Goal: Task Accomplishment & Management: Manage account settings

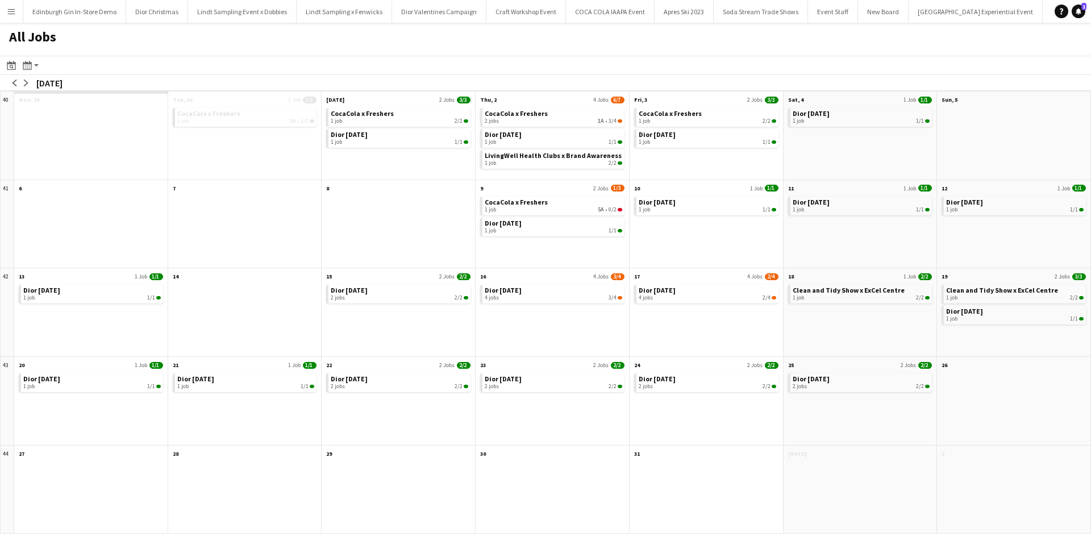
scroll to position [0, 11367]
click at [11, 10] on app-icon "Menu" at bounding box center [11, 11] width 9 height 9
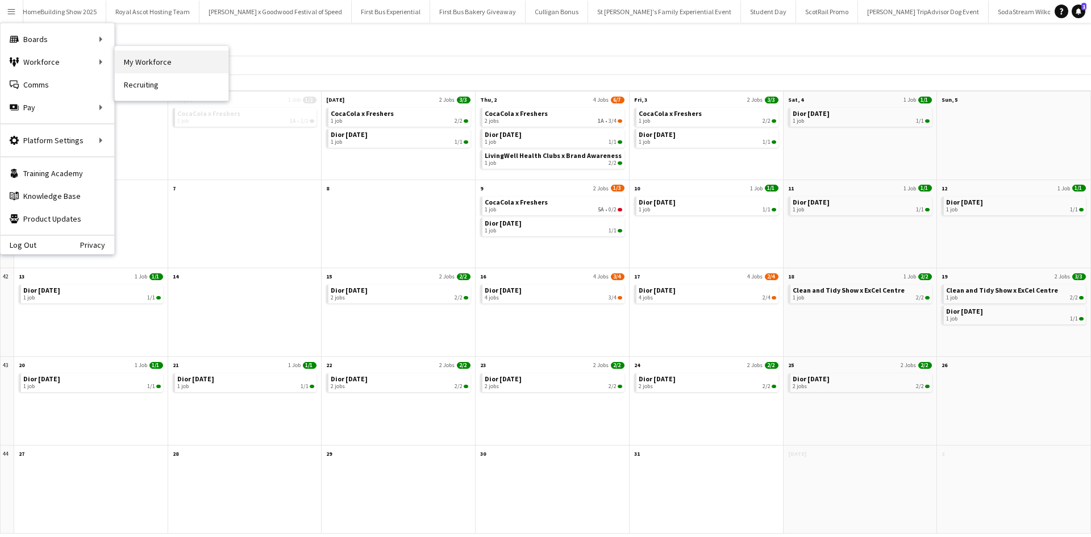
click at [149, 64] on link "My Workforce" at bounding box center [172, 62] width 114 height 23
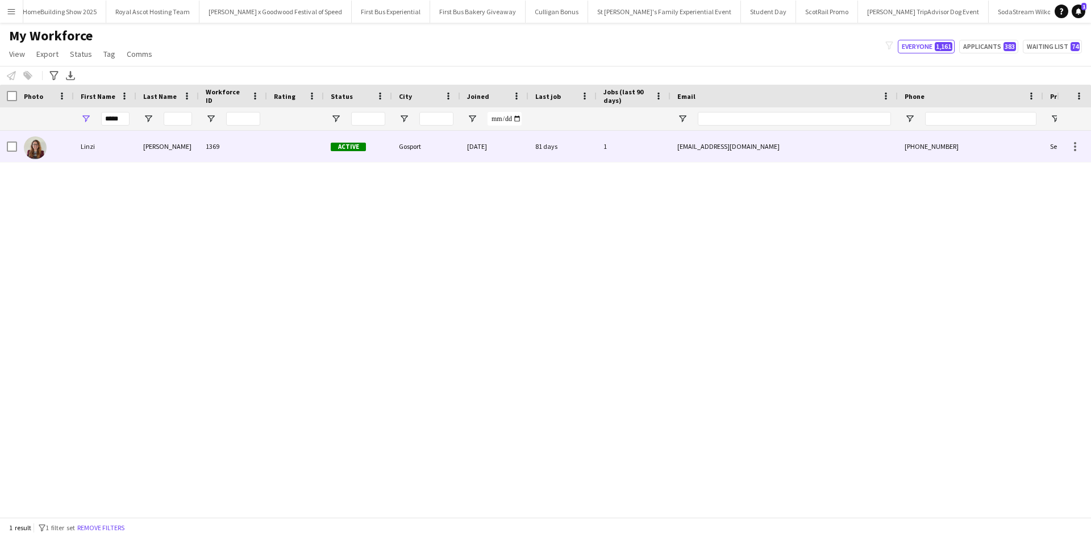
click at [91, 149] on div "Linzi" at bounding box center [105, 146] width 62 height 31
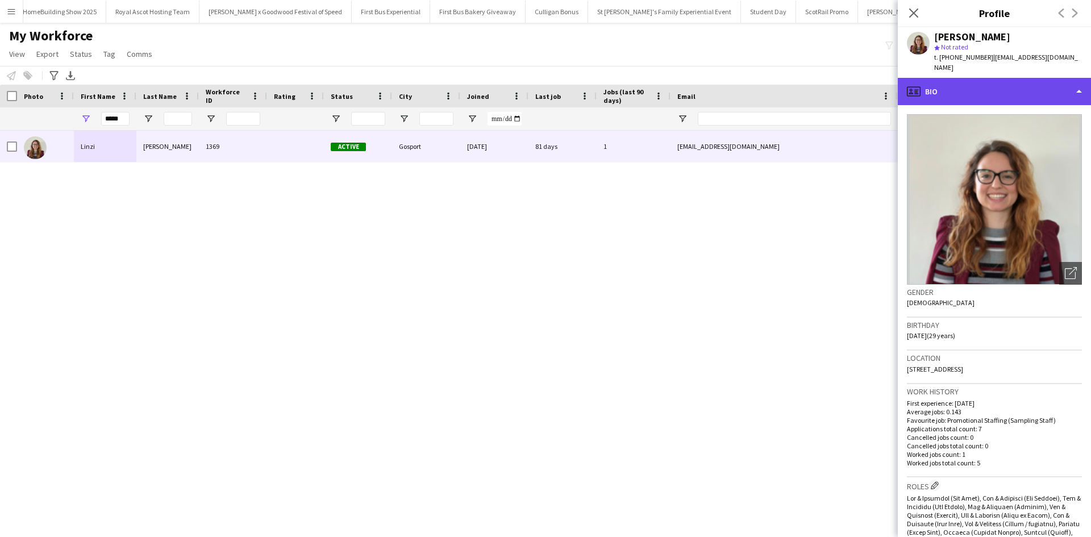
click at [979, 80] on div "profile Bio" at bounding box center [994, 91] width 193 height 27
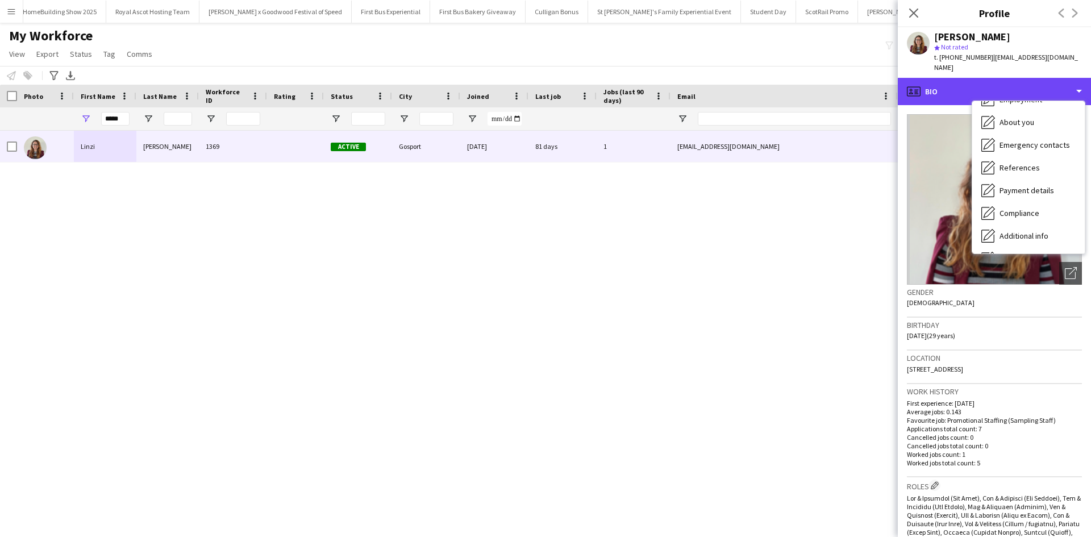
scroll to position [130, 0]
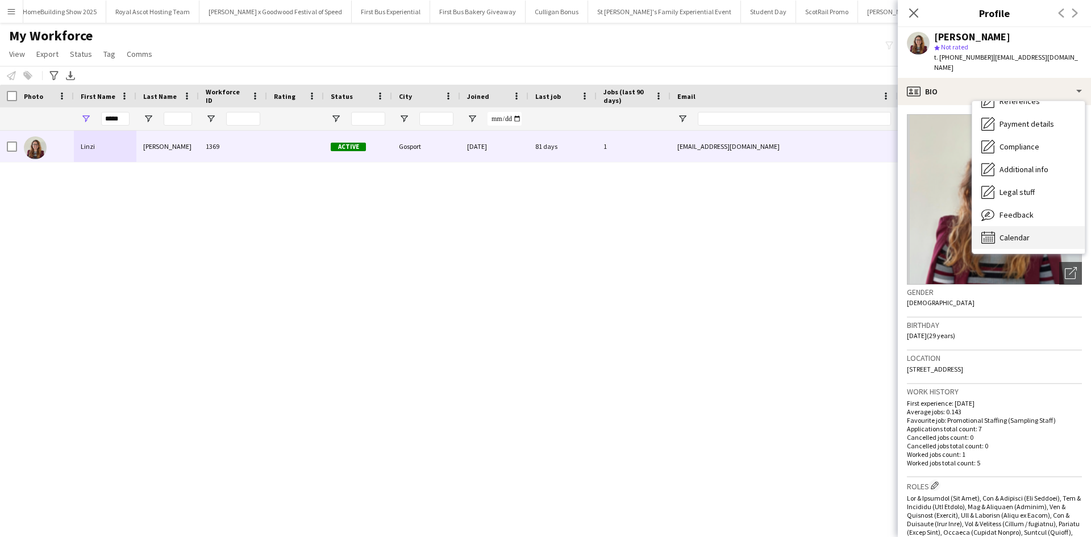
click at [1023, 232] on span "Calendar" at bounding box center [1014, 237] width 30 height 10
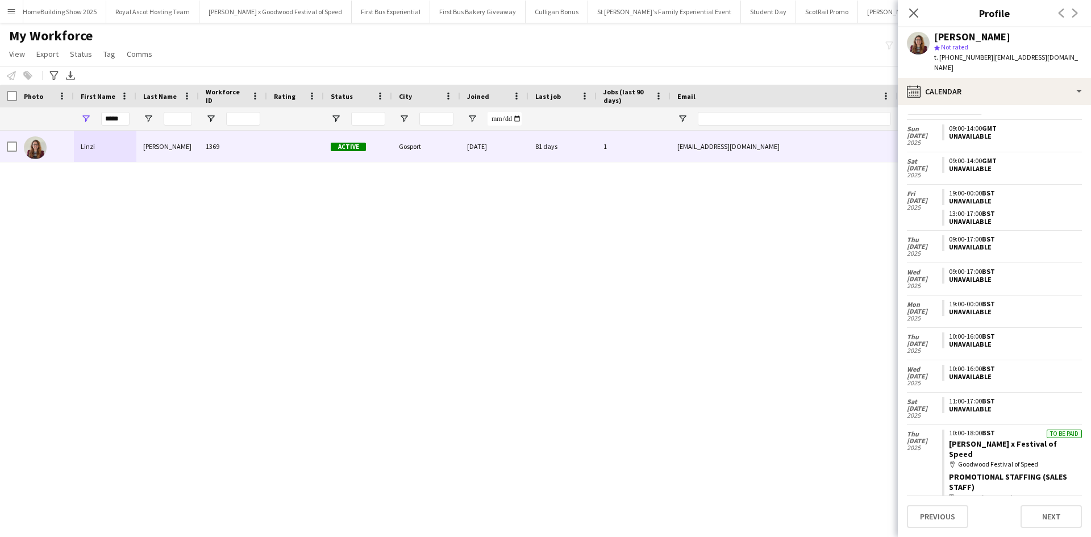
scroll to position [196, 0]
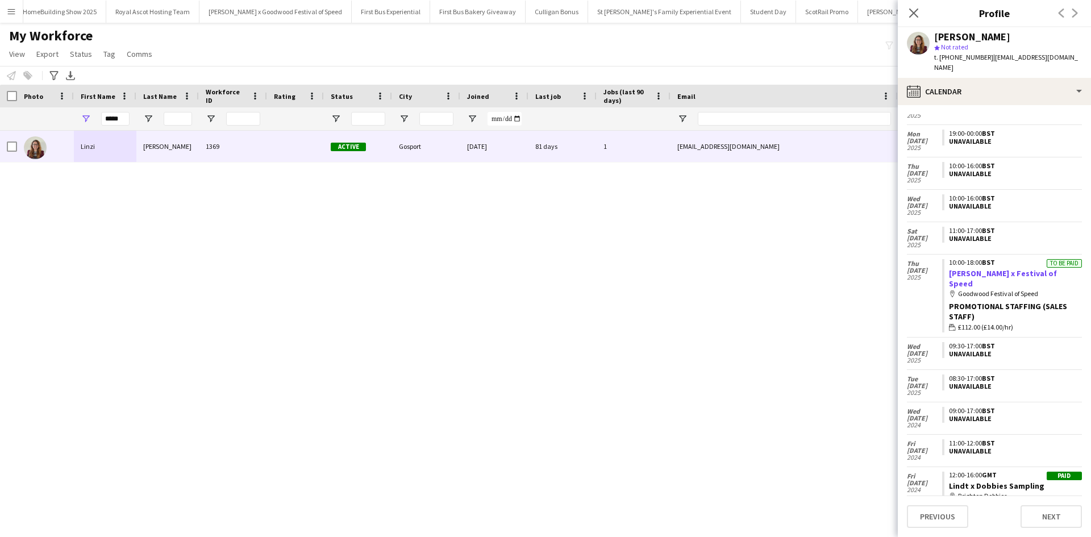
click at [975, 268] on link "[PERSON_NAME] x Festival of Speed" at bounding box center [1003, 278] width 108 height 20
drag, startPoint x: 122, startPoint y: 120, endPoint x: 98, endPoint y: 117, distance: 24.1
click at [98, 117] on div "*****" at bounding box center [105, 118] width 62 height 23
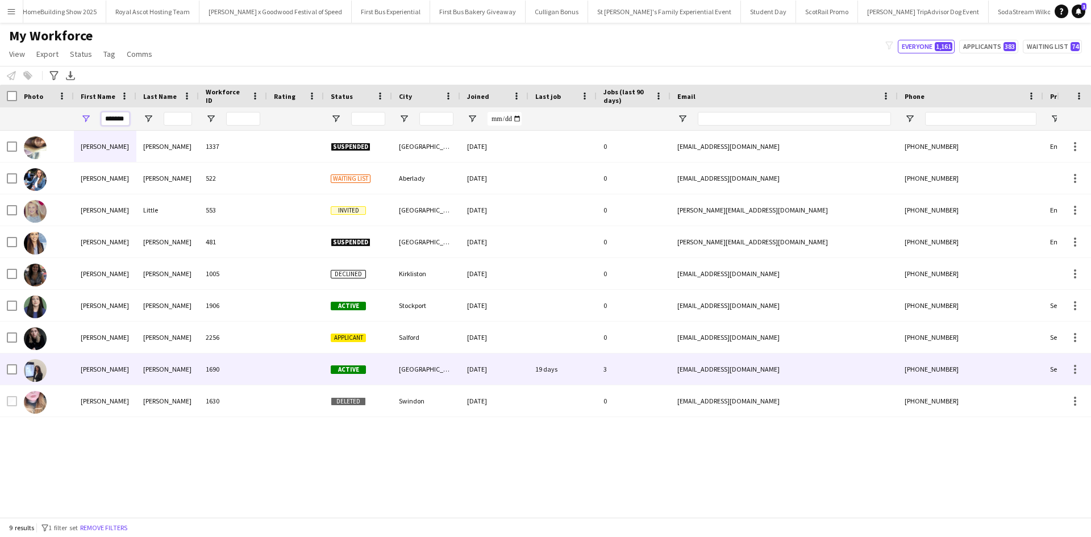
type input "*******"
click at [90, 364] on div "[PERSON_NAME]" at bounding box center [105, 368] width 62 height 31
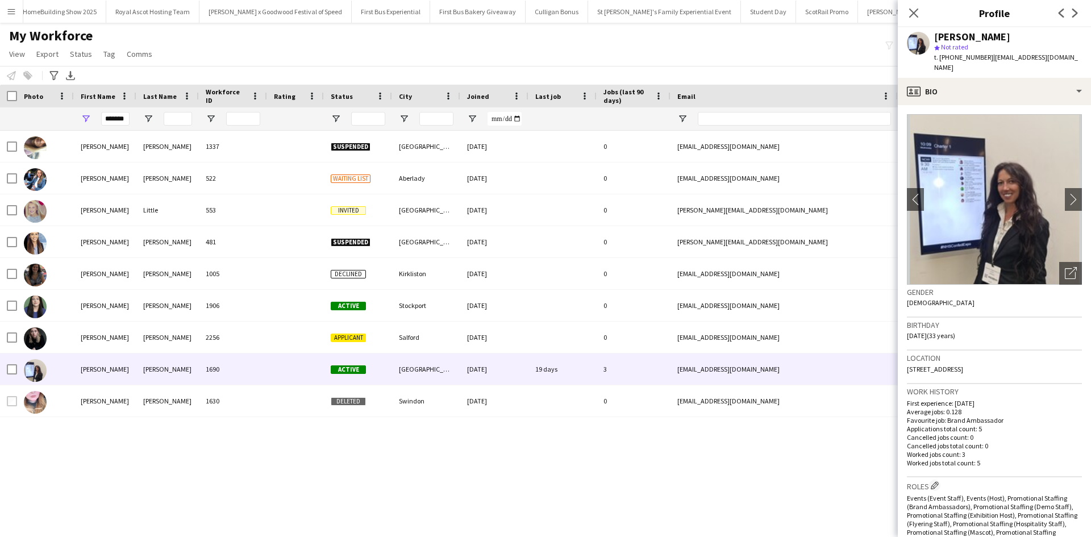
click at [1010, 75] on div "[PERSON_NAME] star Not rated t. [PHONE_NUMBER] | [EMAIL_ADDRESS][DOMAIN_NAME]" at bounding box center [994, 52] width 193 height 51
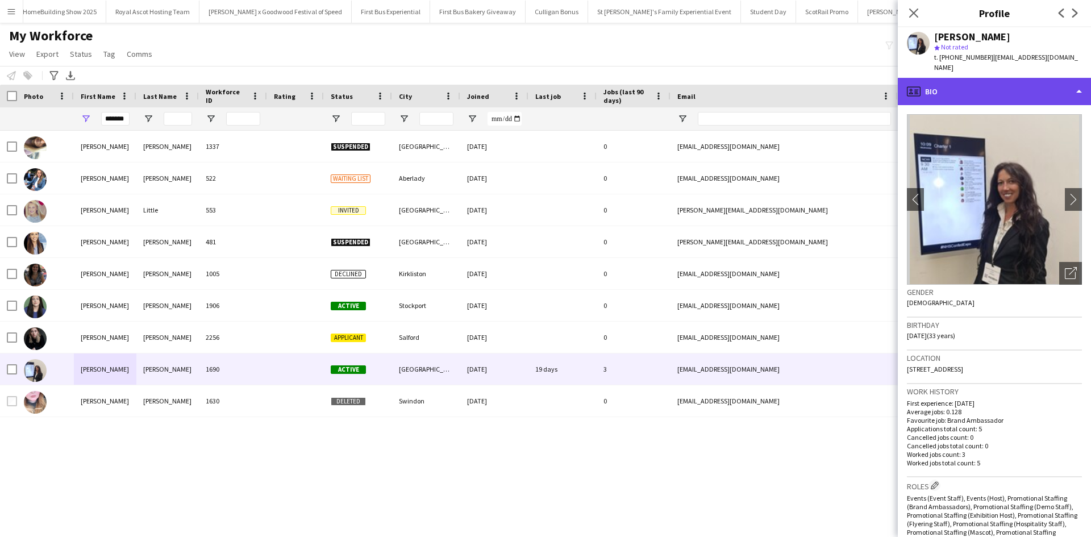
drag, startPoint x: 1010, startPoint y: 83, endPoint x: 1011, endPoint y: 89, distance: 6.3
click at [1010, 84] on div "profile Bio" at bounding box center [994, 91] width 193 height 27
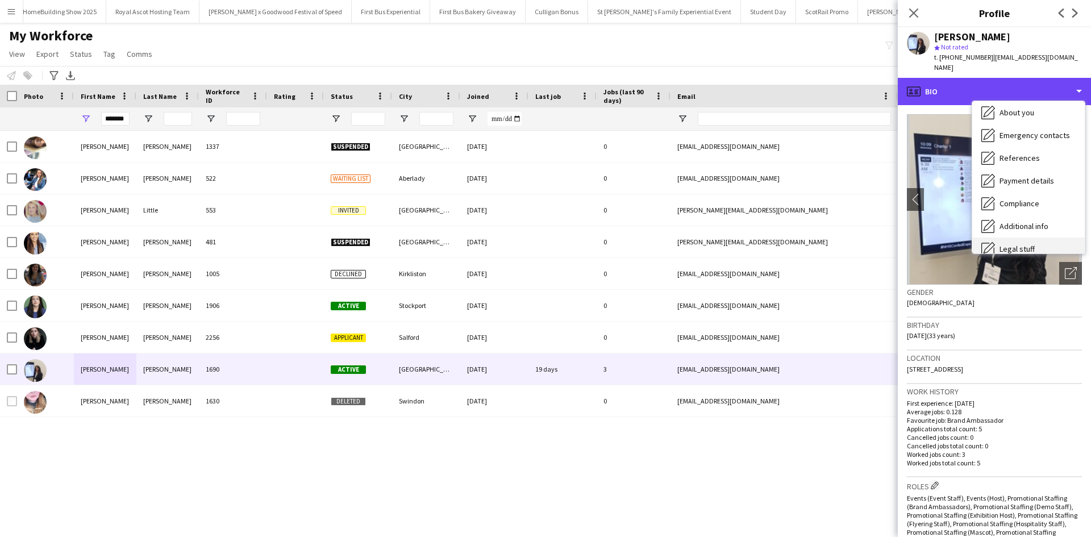
scroll to position [130, 0]
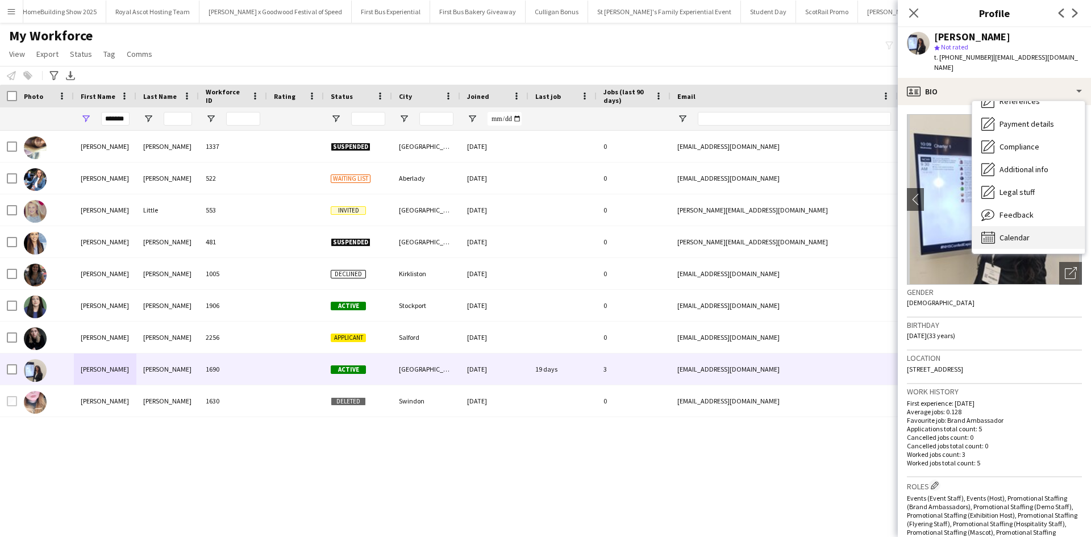
click at [1033, 236] on div "Calendar Calendar" at bounding box center [1028, 237] width 112 height 23
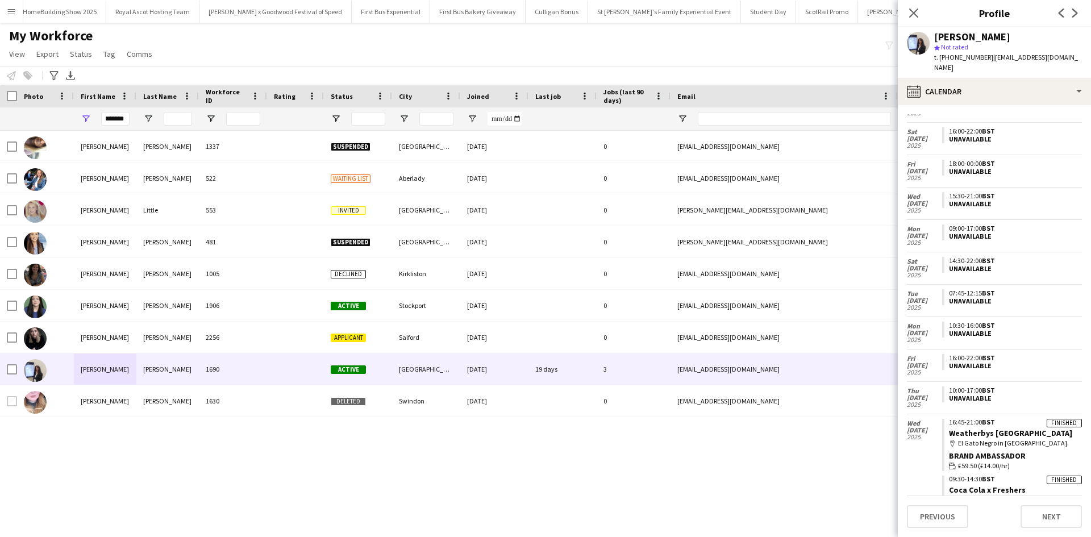
scroll to position [226, 0]
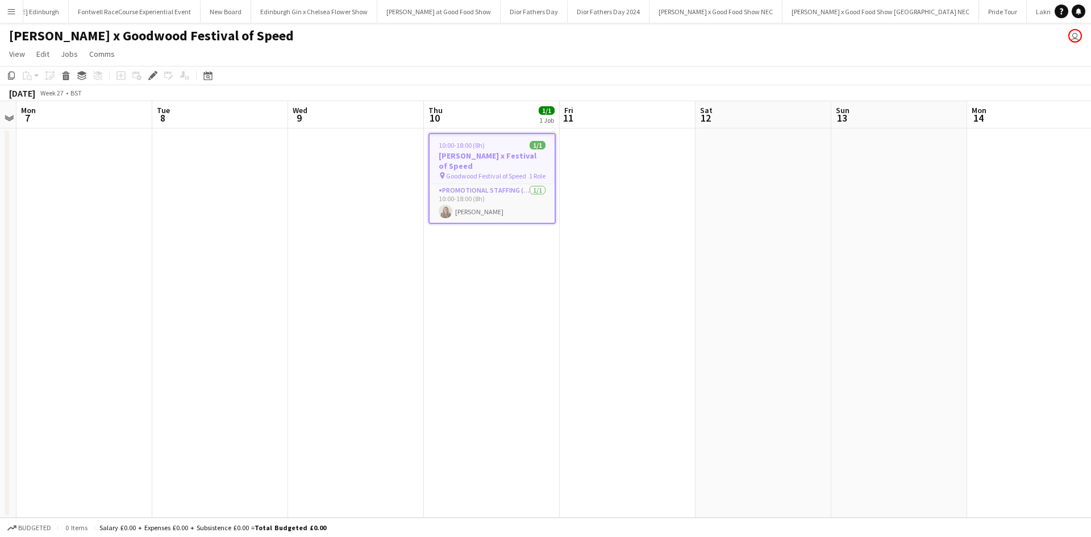
scroll to position [0, 4708]
click at [468, 206] on app-card-role "Promotional Staffing (Sales Staff) 1/1 10:00-18:00 (8h) Linzi Agnew" at bounding box center [491, 203] width 125 height 39
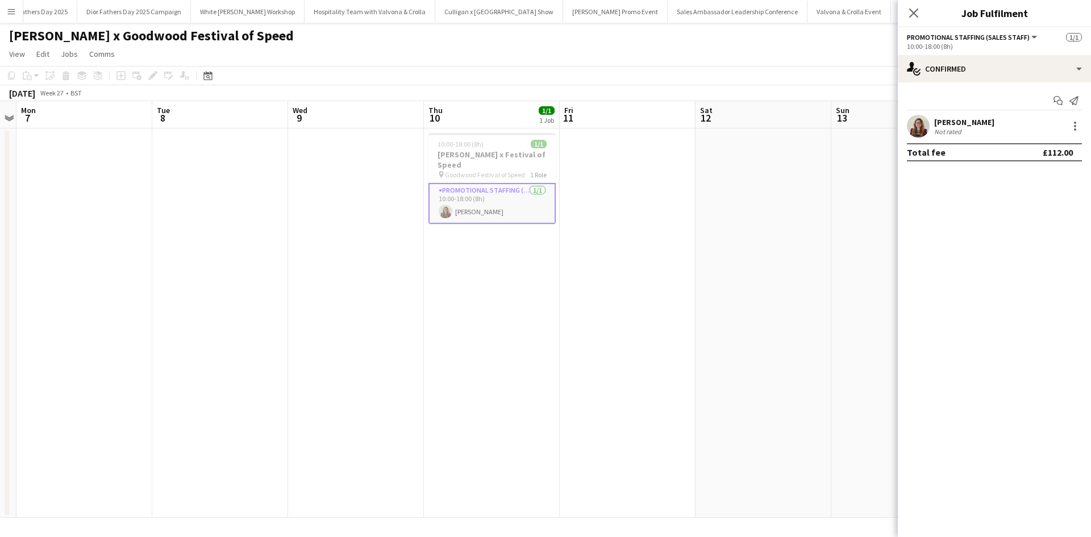
scroll to position [0, 9992]
click at [949, 121] on div "[PERSON_NAME]" at bounding box center [964, 121] width 60 height 10
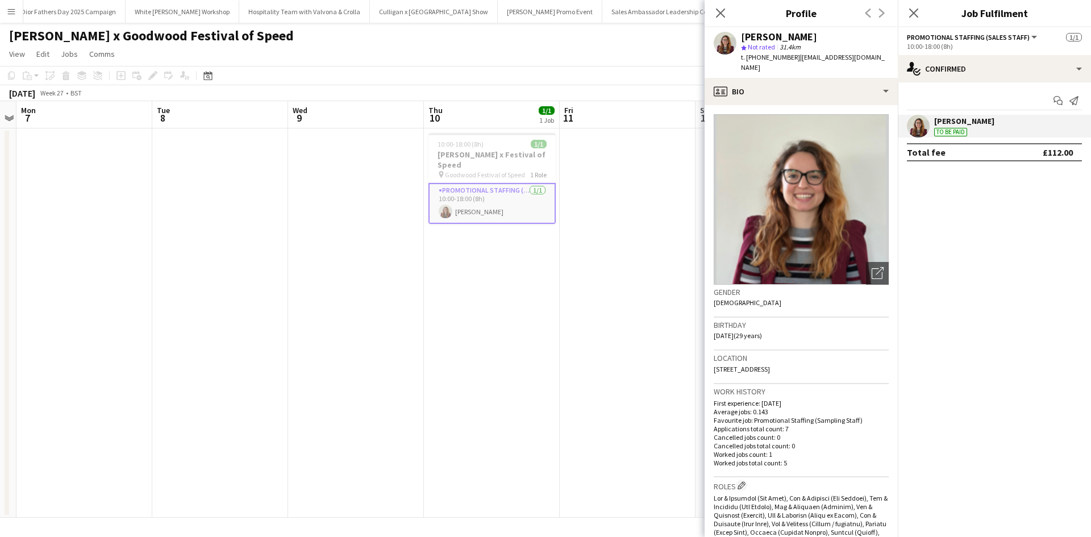
click at [541, 365] on app-date-cell "10:00-18:00 (8h) 1/1 Culligan Harvey x Festival of Speed pin Goodwood Festival …" at bounding box center [492, 322] width 136 height 389
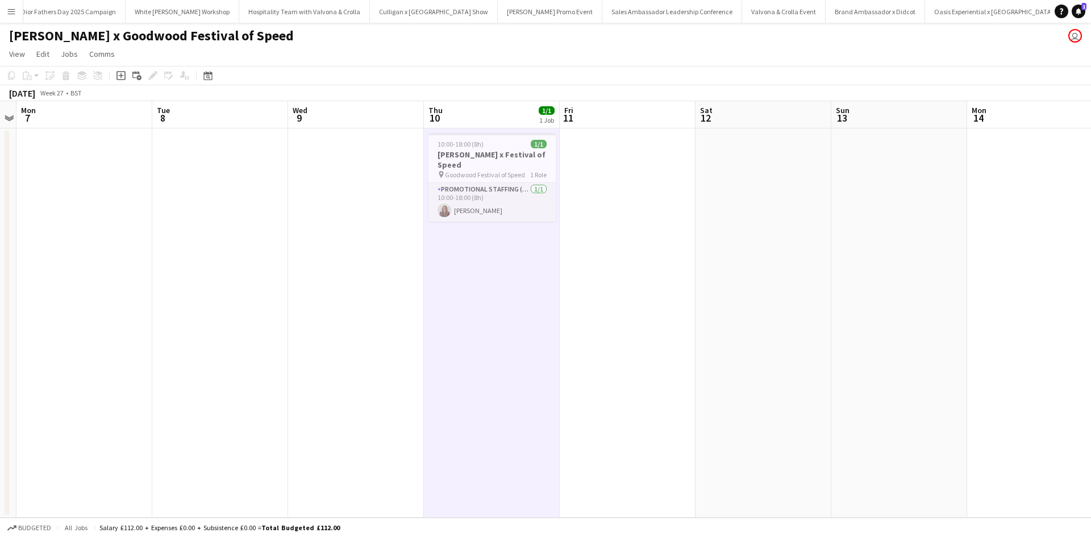
click at [16, 15] on button "Menu" at bounding box center [11, 11] width 23 height 23
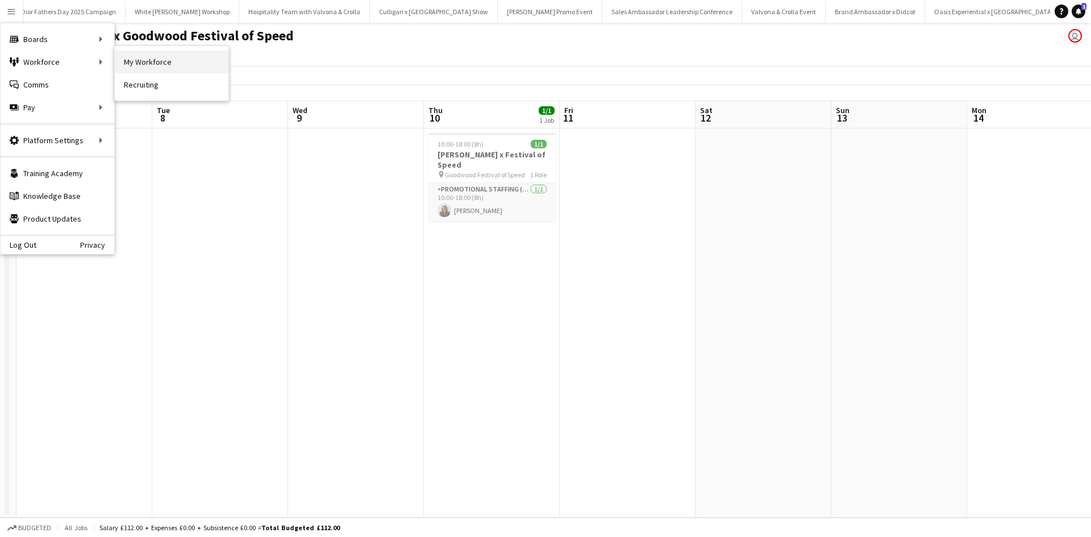
click at [126, 64] on link "My Workforce" at bounding box center [172, 62] width 114 height 23
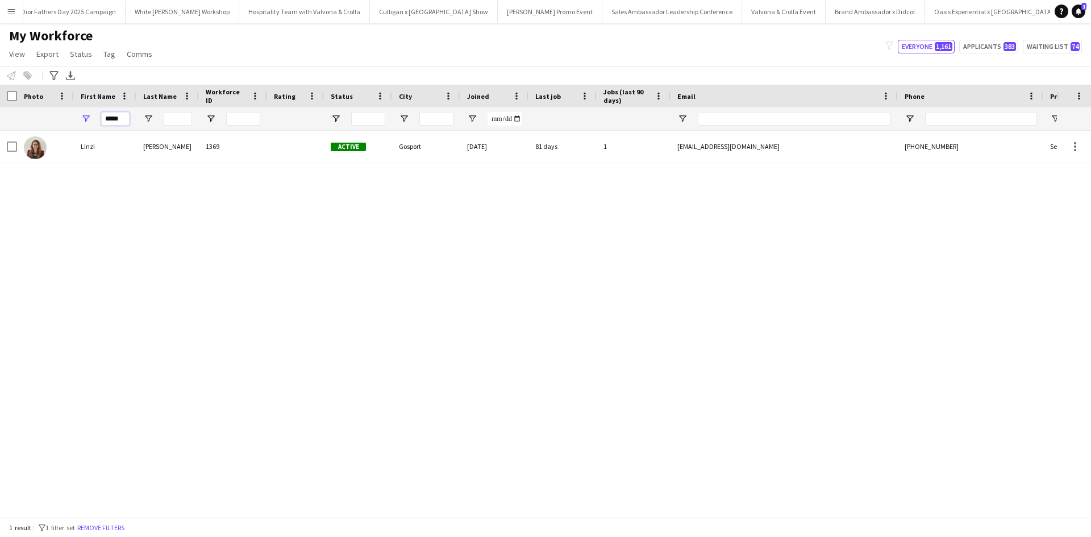
drag, startPoint x: 122, startPoint y: 115, endPoint x: 94, endPoint y: 119, distance: 28.1
click at [94, 119] on div "*****" at bounding box center [105, 118] width 62 height 23
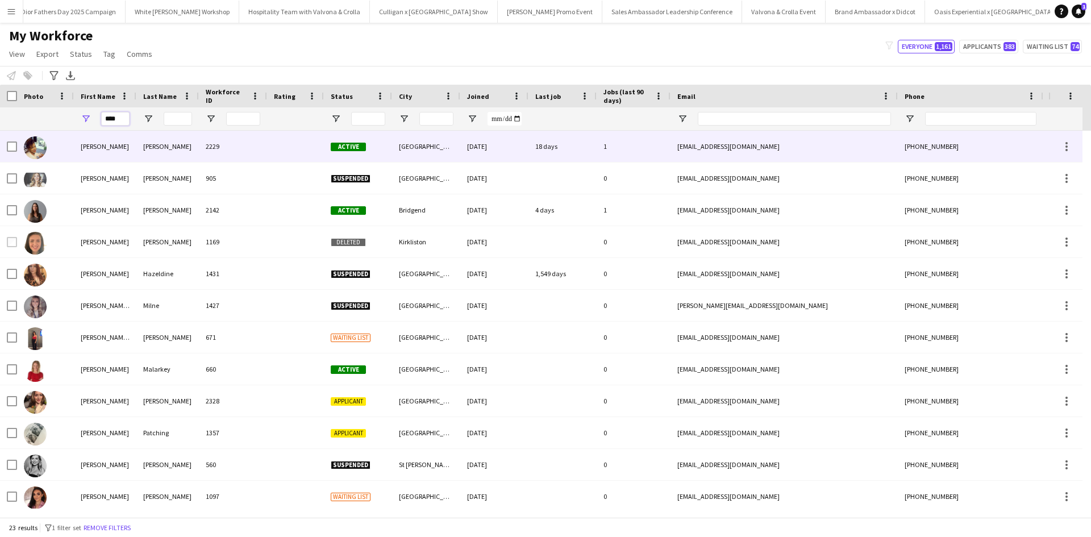
type input "****"
click at [90, 148] on div "emma" at bounding box center [105, 146] width 62 height 31
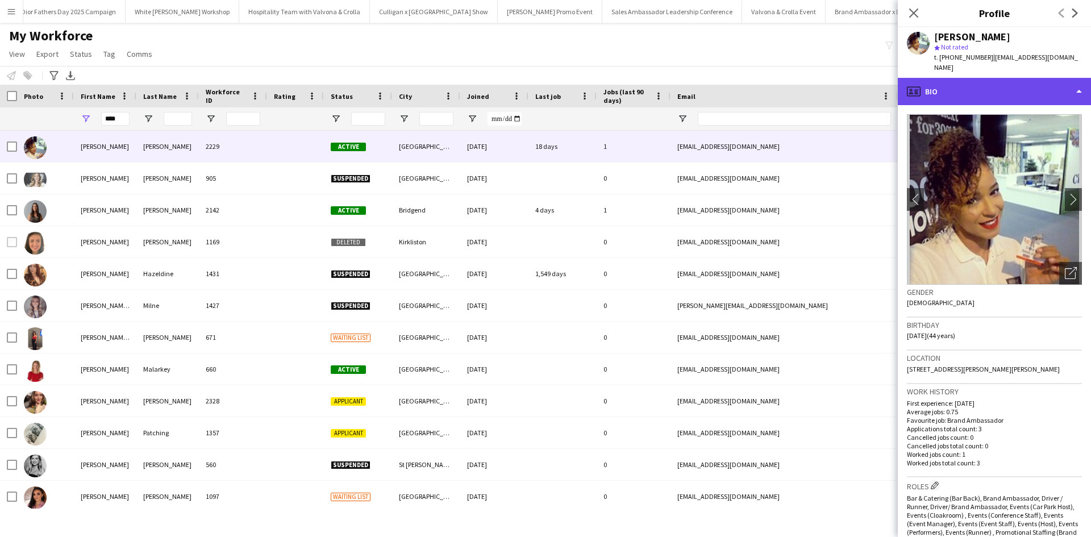
click at [1002, 83] on div "profile Bio" at bounding box center [994, 91] width 193 height 27
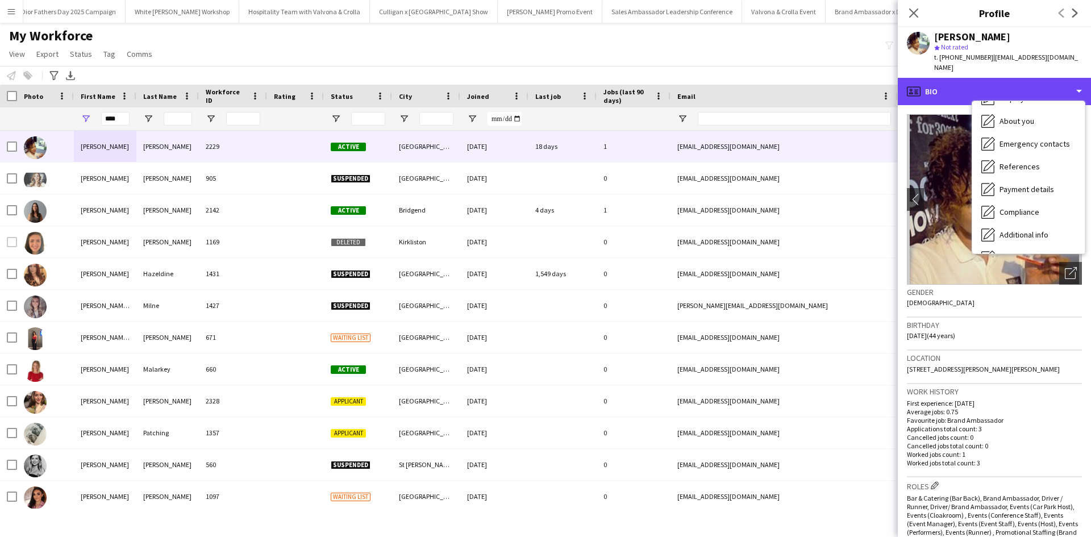
scroll to position [130, 0]
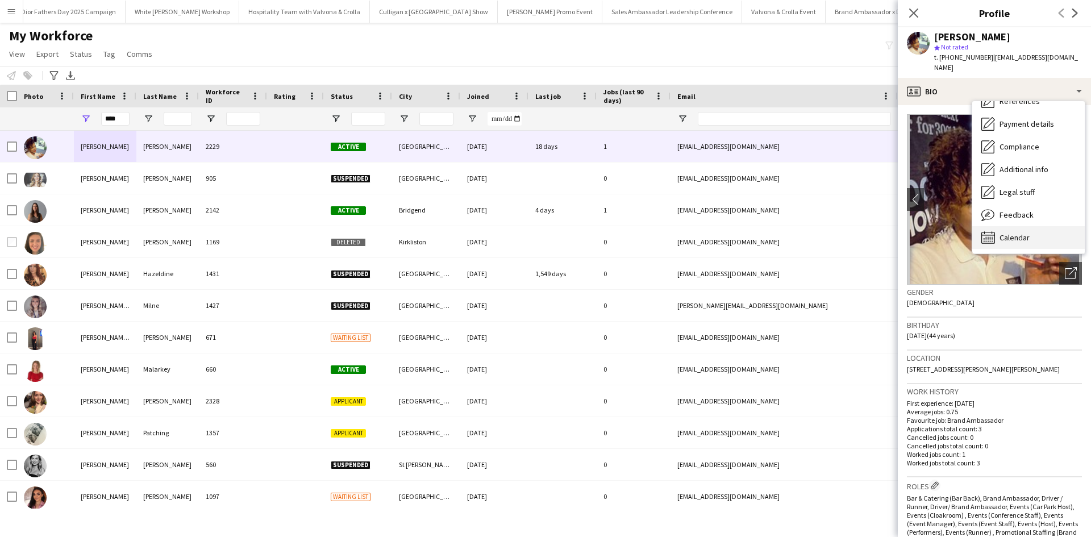
click at [1010, 232] on span "Calendar" at bounding box center [1014, 237] width 30 height 10
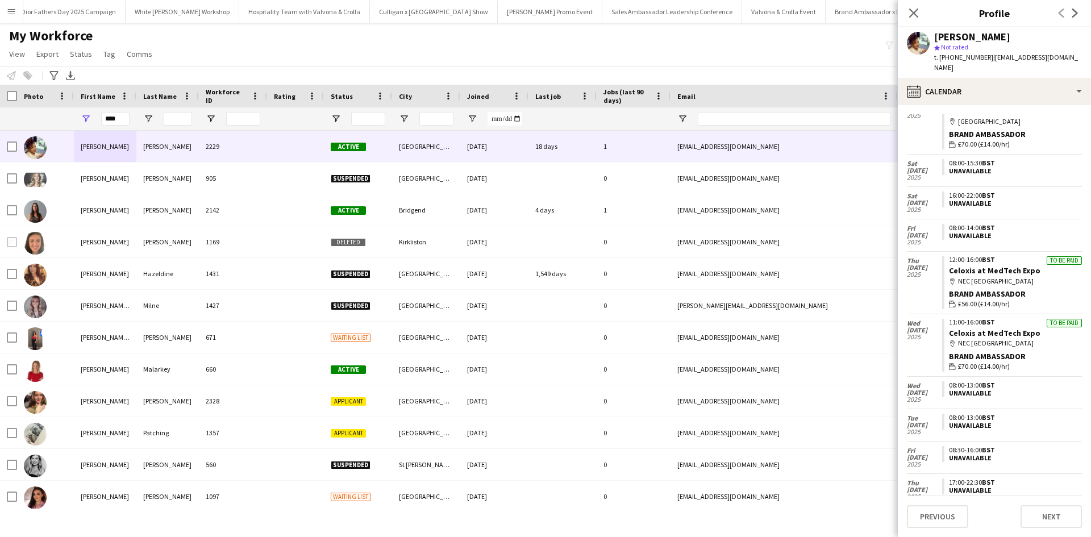
scroll to position [442, 0]
